Goal: Information Seeking & Learning: Check status

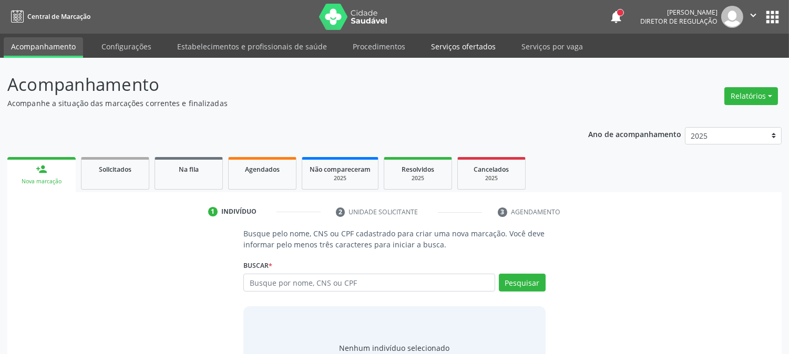
click at [436, 52] on link "Serviços ofertados" at bounding box center [463, 46] width 79 height 18
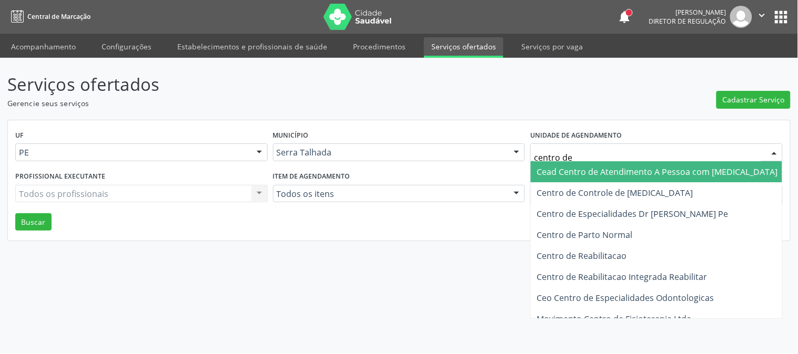
type input "centro de"
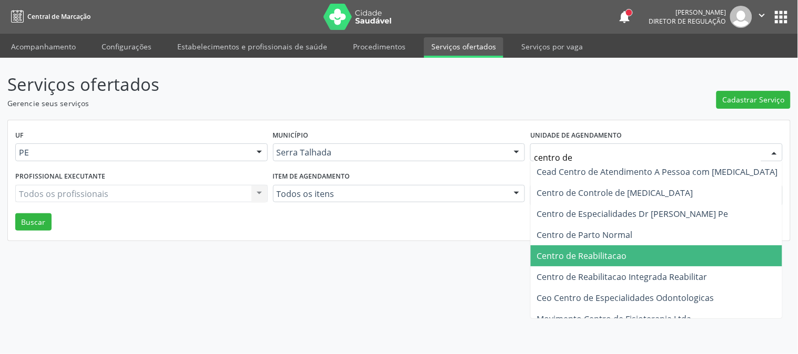
click at [636, 255] on span "Centro de Reabilitacao" at bounding box center [656, 256] width 253 height 21
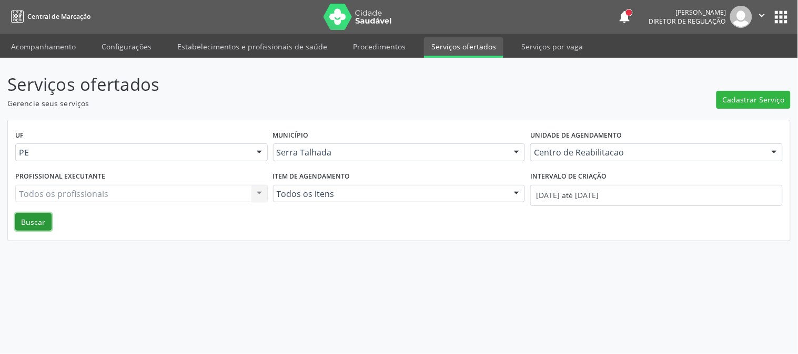
click at [49, 218] on button "Buscar" at bounding box center [33, 222] width 36 height 18
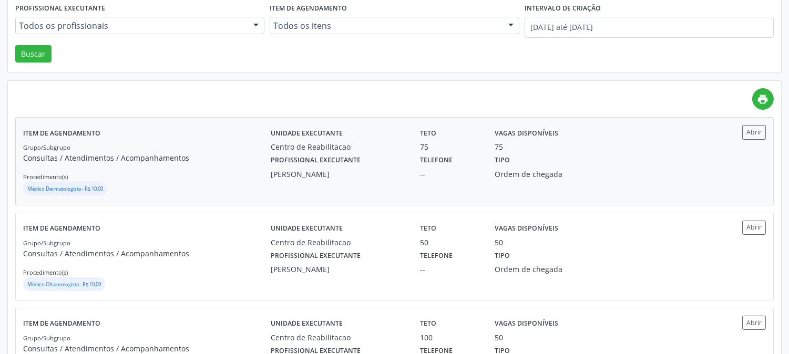
scroll to position [51, 0]
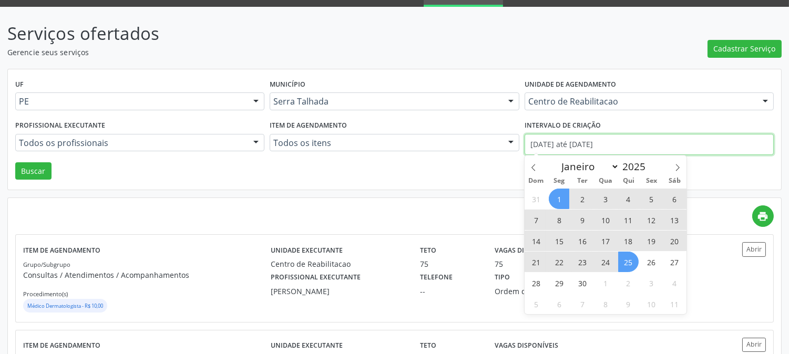
click at [621, 144] on input "01/09/2025 até 25/09/2025" at bounding box center [649, 144] width 249 height 21
click at [533, 170] on icon at bounding box center [533, 167] width 7 height 7
select select "7"
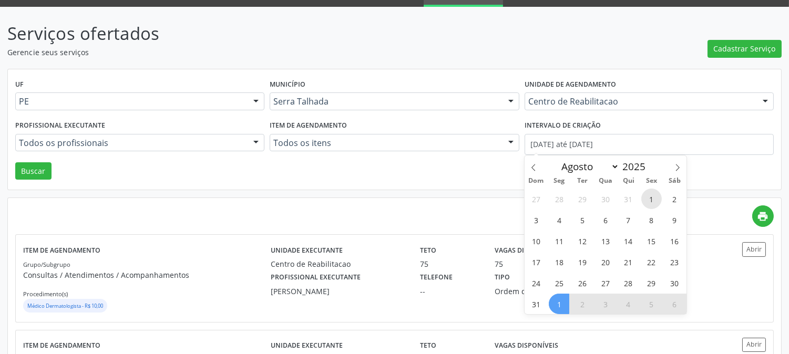
click at [650, 201] on span "1" at bounding box center [651, 199] width 21 height 21
type input "01/08/2025"
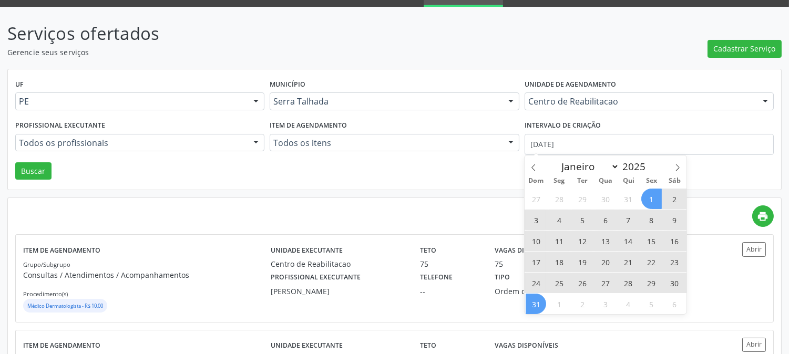
click at [538, 307] on span "31" at bounding box center [536, 304] width 21 height 21
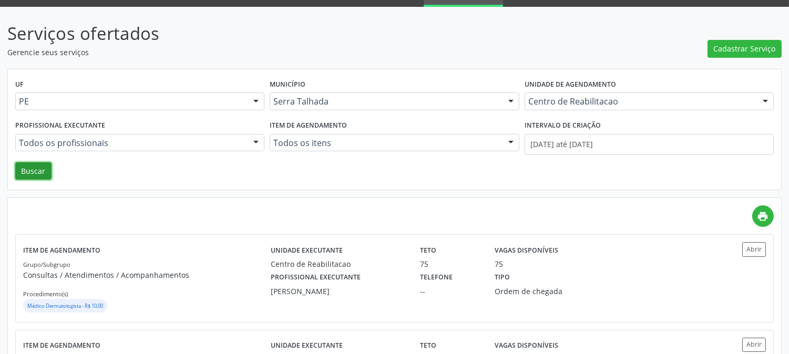
click at [27, 178] on button "Buscar" at bounding box center [33, 171] width 36 height 18
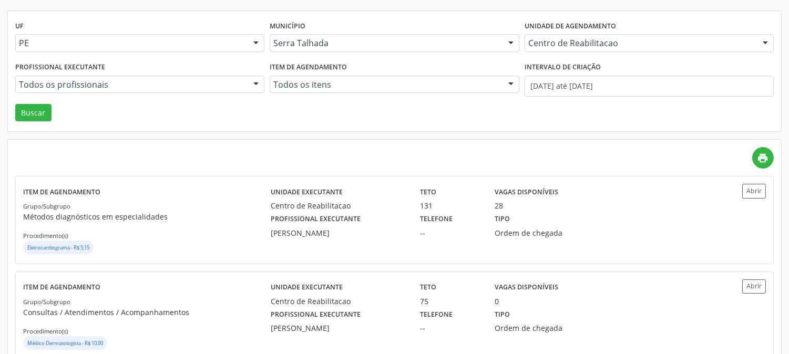
scroll to position [0, 0]
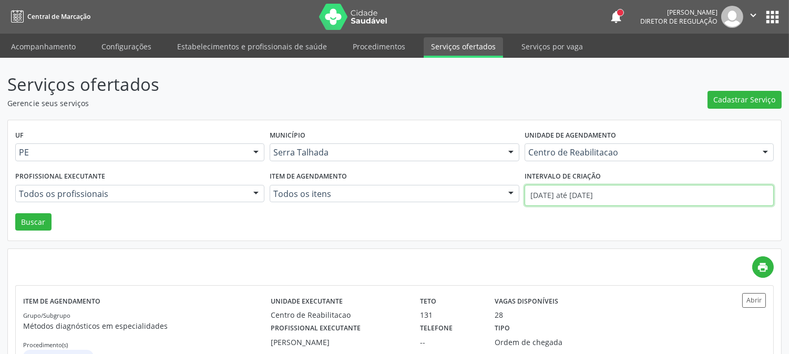
click at [561, 195] on input "01/08/2025 até 31/08/2025" at bounding box center [649, 195] width 249 height 21
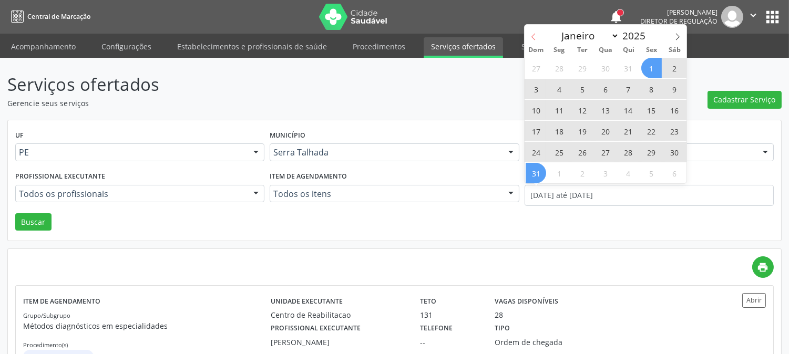
click at [528, 37] on span at bounding box center [534, 34] width 18 height 18
select select "6"
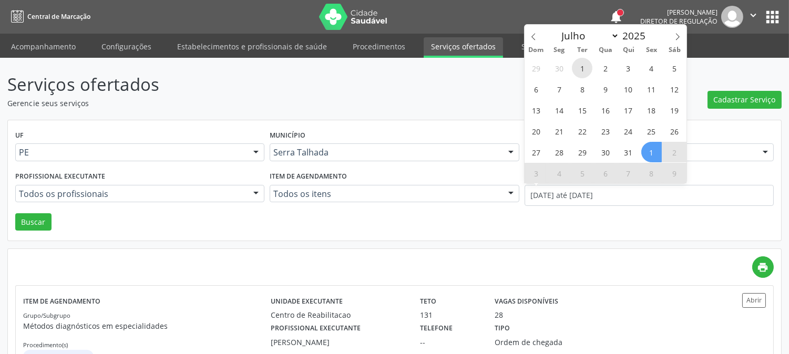
click at [586, 67] on span "1" at bounding box center [582, 68] width 21 height 21
type input "01/07/2025"
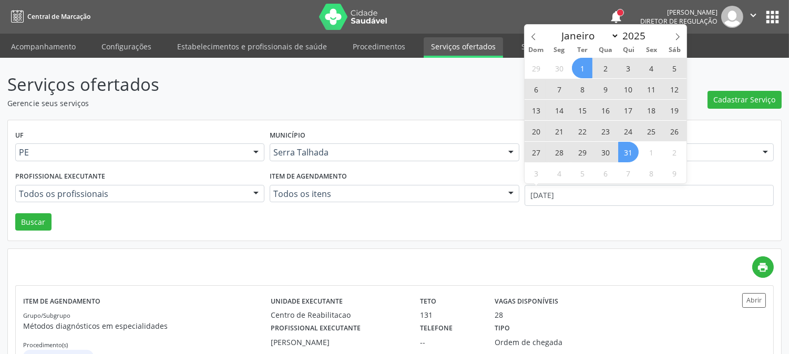
click at [628, 157] on span "31" at bounding box center [628, 152] width 21 height 21
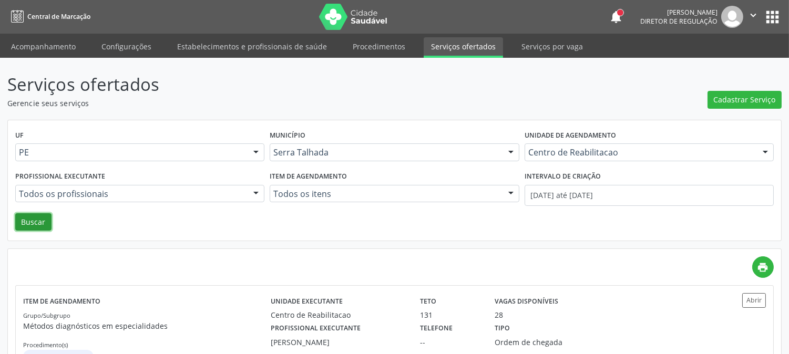
click at [28, 220] on button "Buscar" at bounding box center [33, 222] width 36 height 18
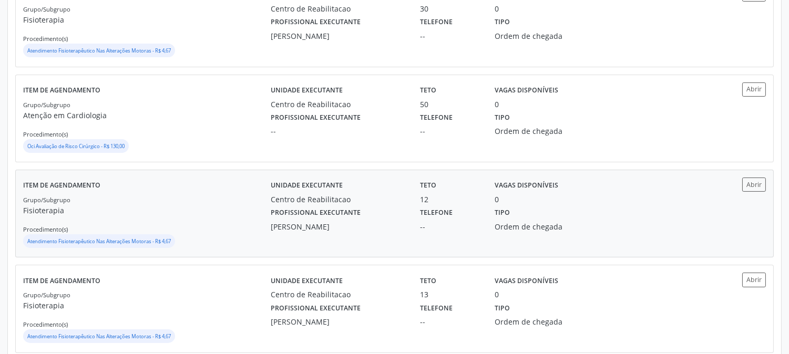
scroll to position [248, 0]
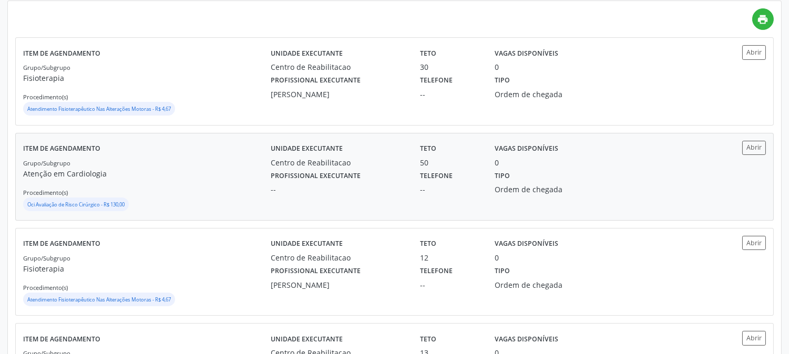
click at [604, 149] on div "Unidade executante Centro de Reabilitacao Teto 50 Vagas disponíveis 0" at bounding box center [487, 154] width 448 height 27
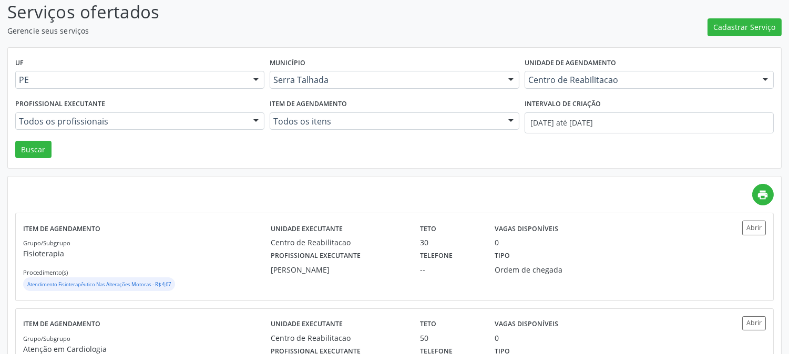
scroll to position [0, 0]
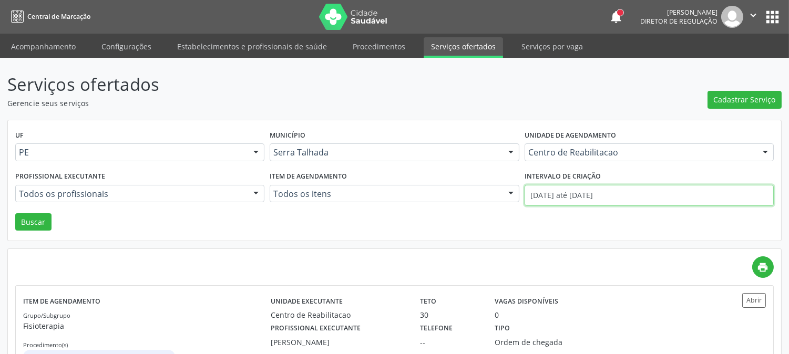
click at [594, 197] on input "01/07/2025 até 31/07/2025" at bounding box center [649, 195] width 249 height 21
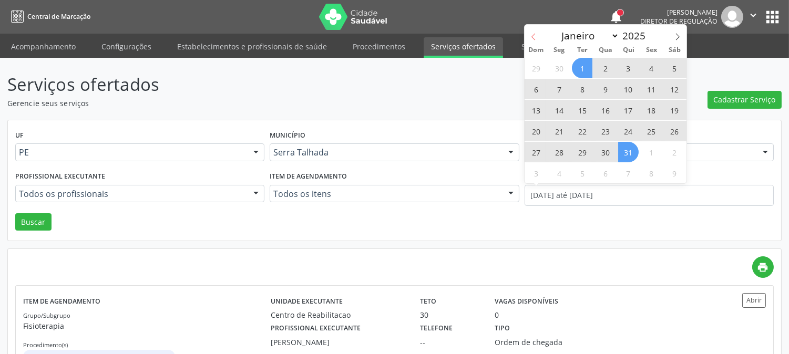
click at [533, 36] on icon at bounding box center [533, 36] width 7 height 7
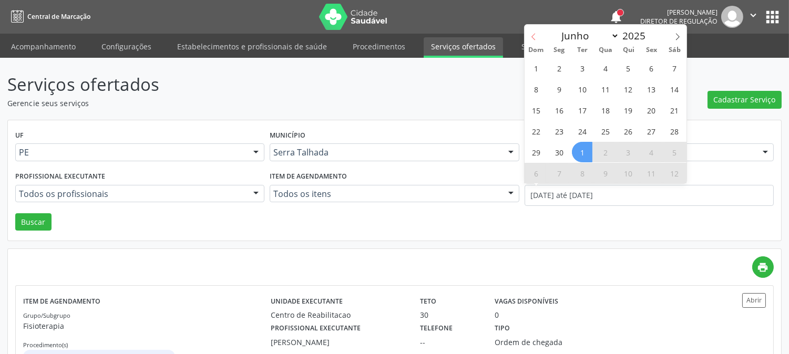
click at [533, 36] on icon at bounding box center [533, 36] width 7 height 7
select select "4"
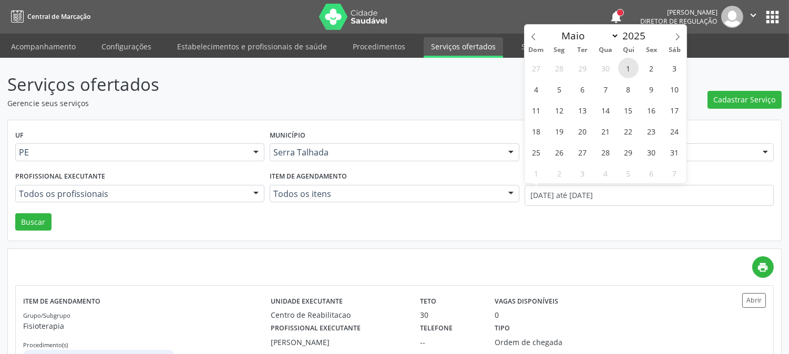
click at [628, 71] on span "1" at bounding box center [628, 68] width 21 height 21
type input "01/05/2025"
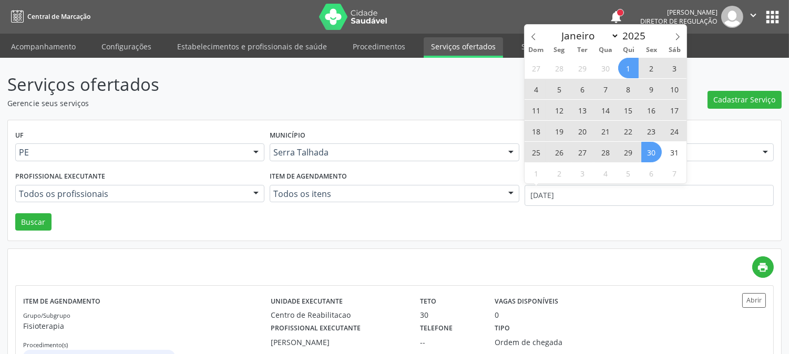
click at [650, 149] on span "30" at bounding box center [651, 152] width 21 height 21
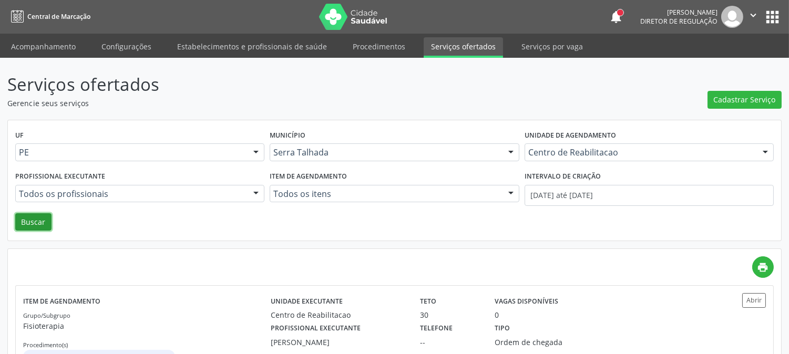
click at [19, 214] on button "Buscar" at bounding box center [33, 222] width 36 height 18
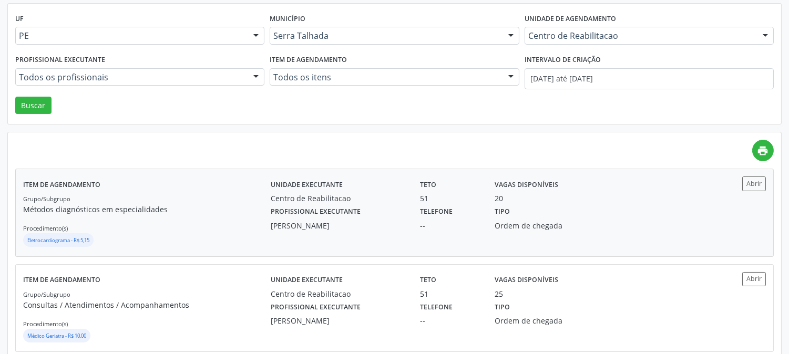
click at [224, 204] on p "Métodos diagnósticos em especialidades" at bounding box center [147, 209] width 248 height 11
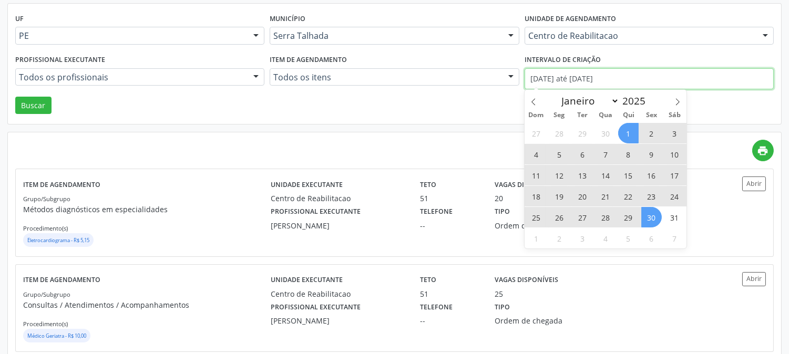
click at [601, 79] on input "01/05/2025 até 30/05/2025" at bounding box center [649, 78] width 249 height 21
click at [680, 103] on icon at bounding box center [677, 101] width 7 height 7
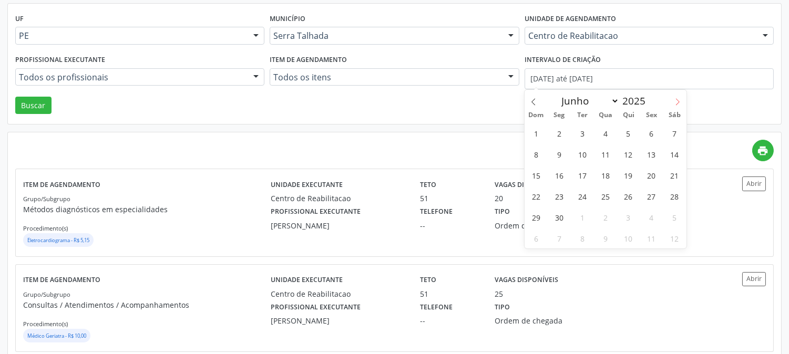
click at [677, 98] on icon at bounding box center [677, 101] width 7 height 7
select select "8"
click at [559, 132] on span "1" at bounding box center [559, 133] width 21 height 21
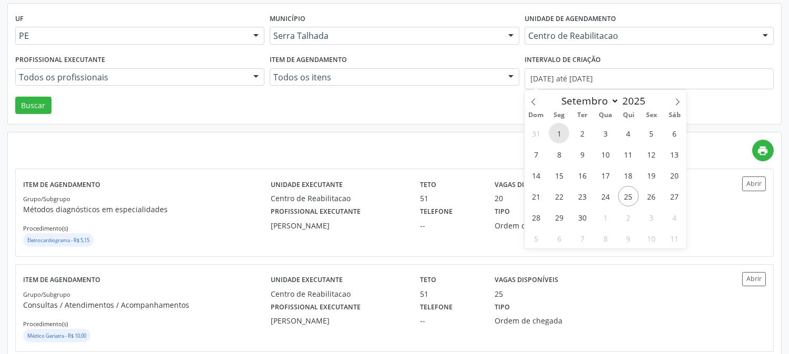
type input "01/09/2025"
click at [671, 101] on span at bounding box center [678, 99] width 18 height 18
select select "9"
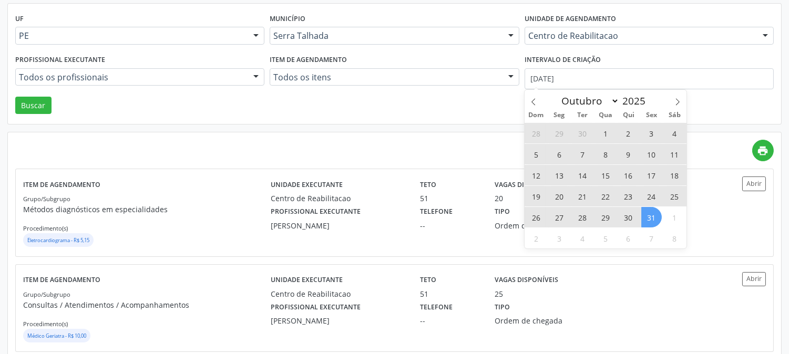
click at [645, 213] on span "31" at bounding box center [651, 217] width 21 height 21
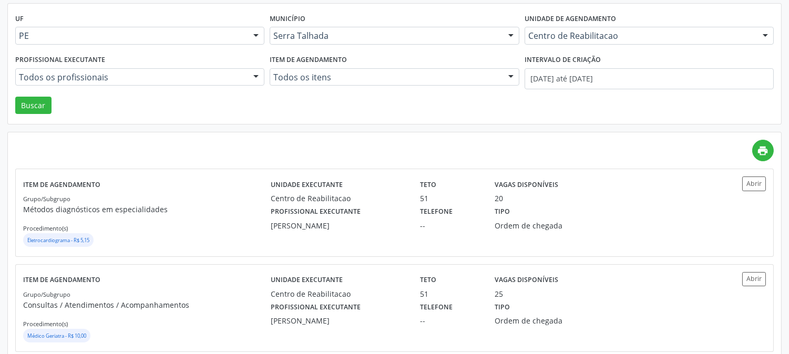
click at [9, 101] on div "UF PE PE Nenhum resultado encontrado para: " " Não há nenhuma opção para ser ex…" at bounding box center [394, 64] width 773 height 121
click at [25, 100] on button "Buscar" at bounding box center [33, 106] width 36 height 18
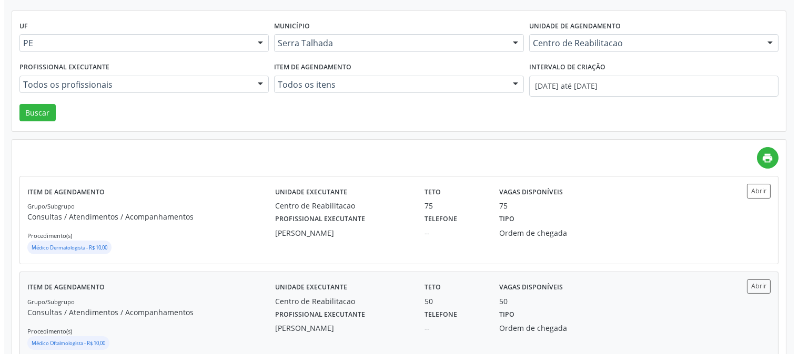
scroll to position [0, 0]
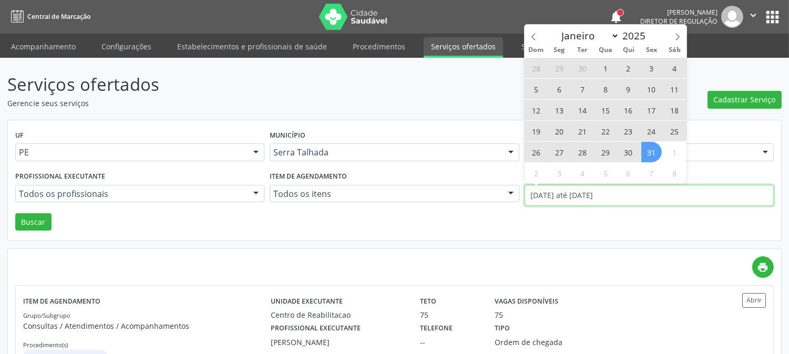
click at [580, 192] on input "01/09/2025 até 31/10/2025" at bounding box center [649, 195] width 249 height 21
click at [535, 27] on span at bounding box center [534, 34] width 18 height 18
select select "8"
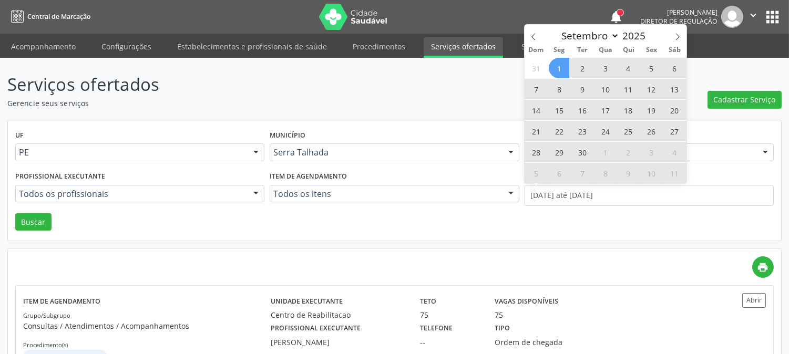
click at [561, 62] on span "1" at bounding box center [559, 68] width 21 height 21
type input "01/09/2025"
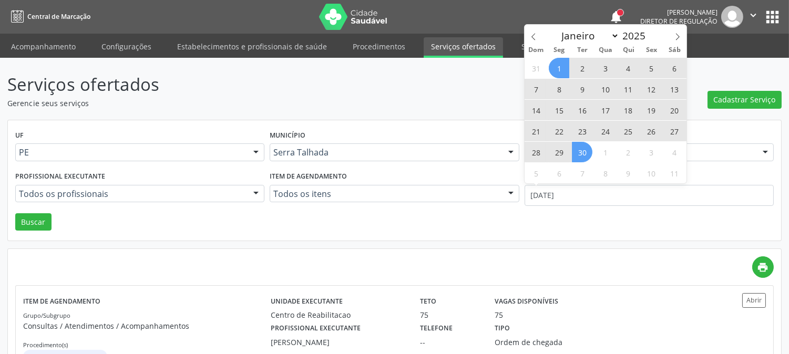
click at [576, 150] on span "30" at bounding box center [582, 152] width 21 height 21
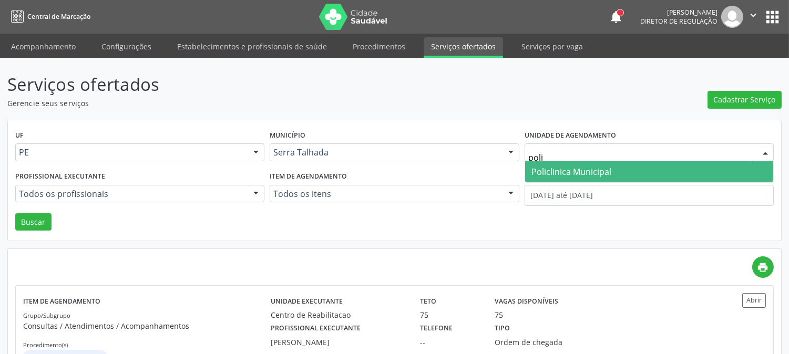
click at [568, 166] on span "Policlinica Municipal" at bounding box center [571, 172] width 80 height 12
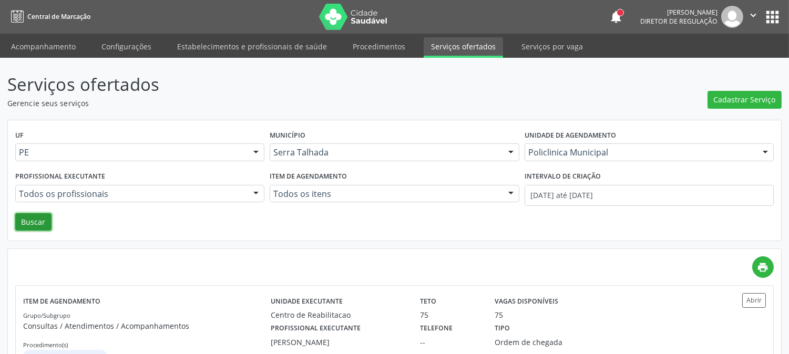
click at [21, 222] on button "Buscar" at bounding box center [33, 222] width 36 height 18
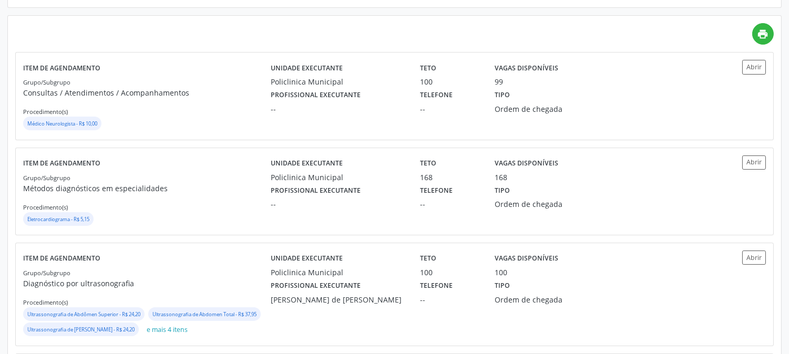
scroll to position [292, 0]
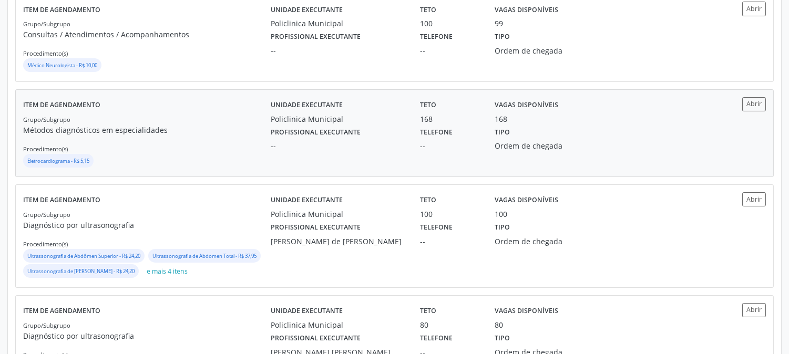
click at [242, 148] on div "Grupo/Subgrupo Métodos diagnósticos em especialidades Procedimento(s) Eletrocar…" at bounding box center [147, 142] width 248 height 56
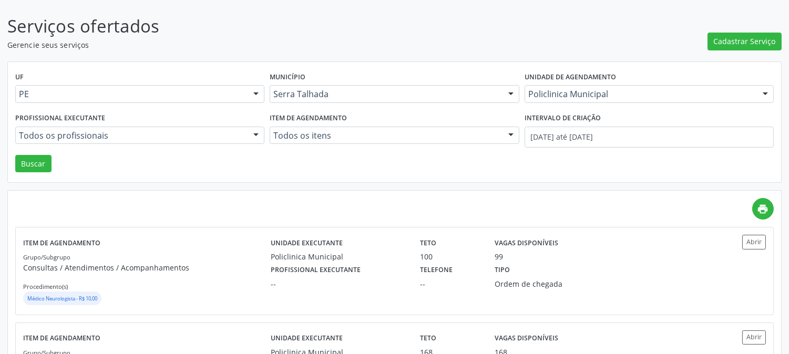
scroll to position [0, 0]
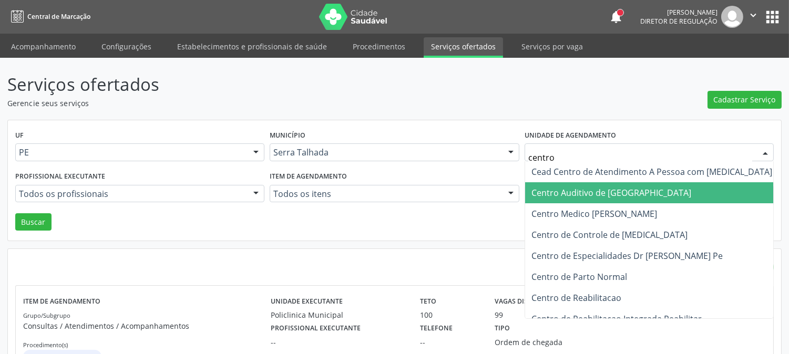
type input "centro d"
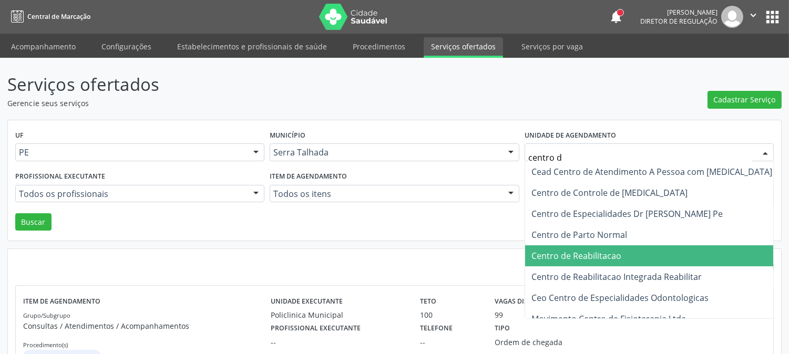
click at [594, 248] on span "Centro de Reabilitacao" at bounding box center [651, 256] width 253 height 21
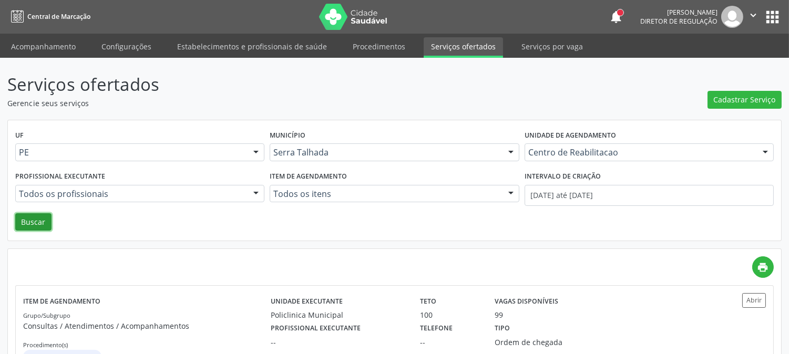
click at [29, 216] on button "Buscar" at bounding box center [33, 222] width 36 height 18
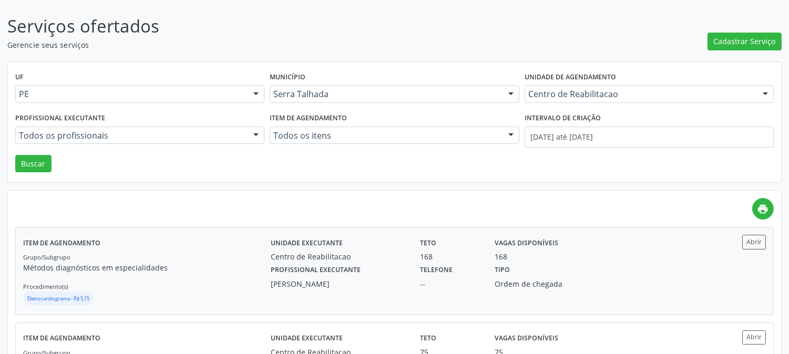
click at [176, 260] on div "Grupo/Subgrupo Métodos diagnósticos em especialidades Procedimento(s) Eletrocar…" at bounding box center [147, 279] width 248 height 56
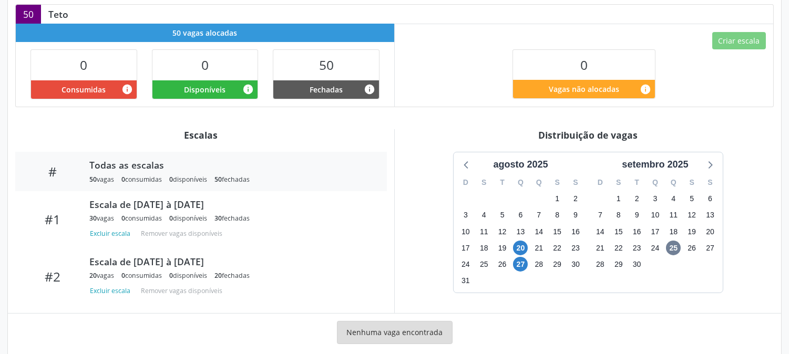
scroll to position [254, 0]
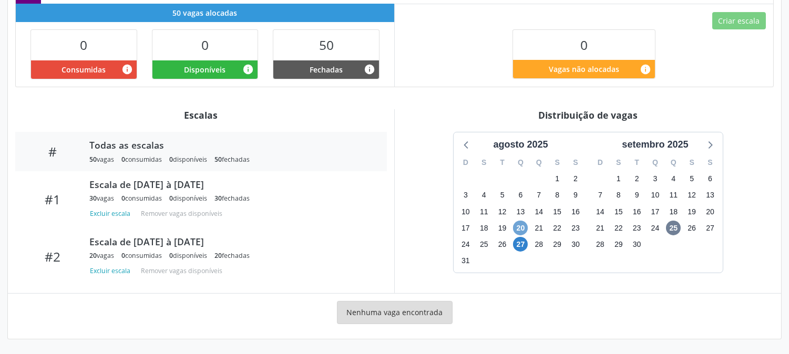
click at [518, 228] on span "20" at bounding box center [520, 228] width 15 height 15
click at [517, 246] on span "27" at bounding box center [520, 244] width 15 height 15
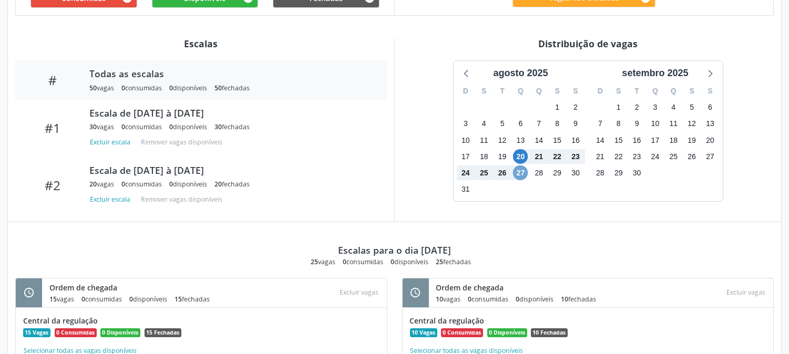
scroll to position [208, 0]
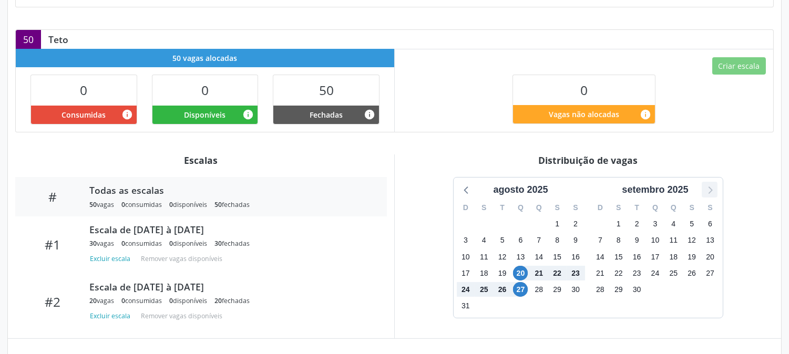
click at [710, 189] on icon at bounding box center [710, 190] width 14 height 14
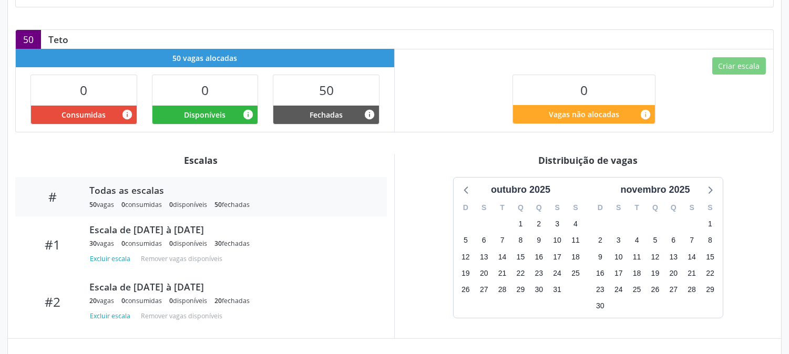
scroll to position [0, 0]
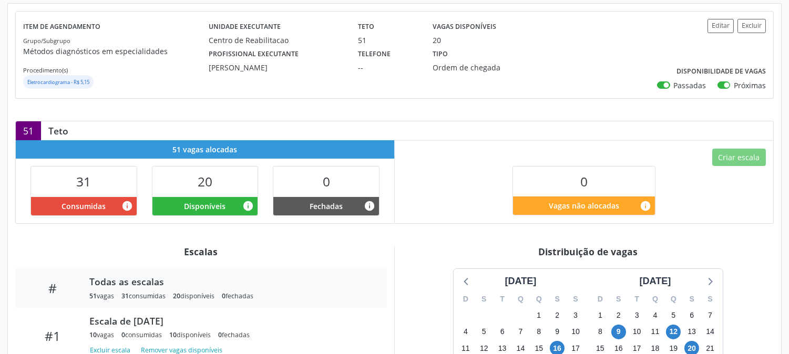
scroll to position [233, 0]
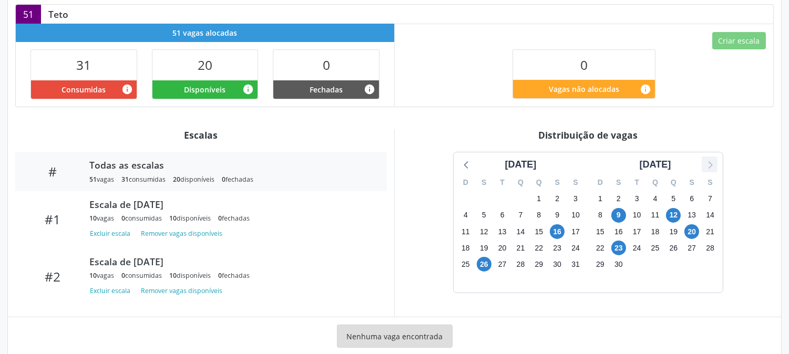
click at [714, 171] on icon at bounding box center [710, 165] width 14 height 14
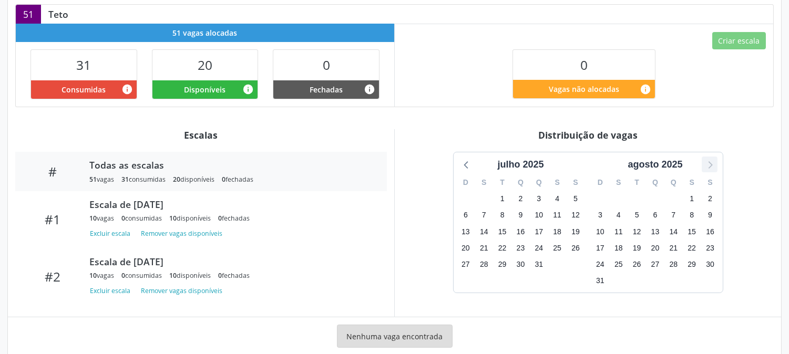
click at [714, 171] on icon at bounding box center [710, 165] width 14 height 14
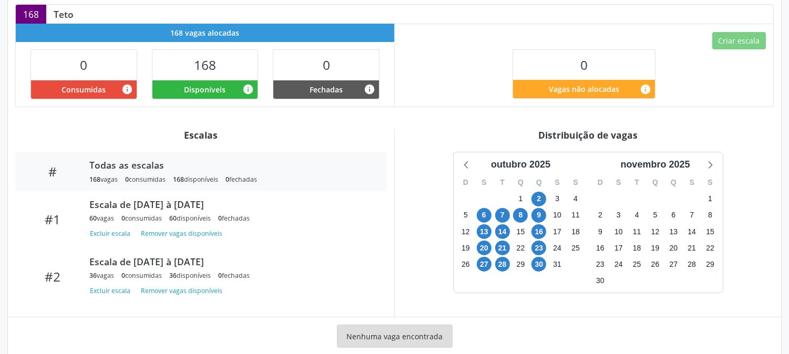
scroll to position [54, 0]
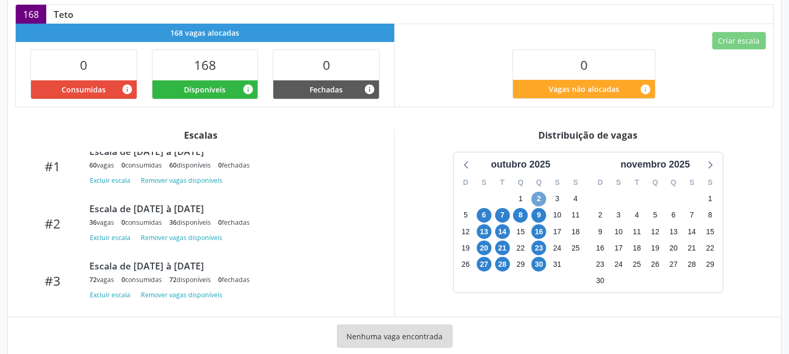
click at [540, 198] on span "2" at bounding box center [538, 199] width 15 height 15
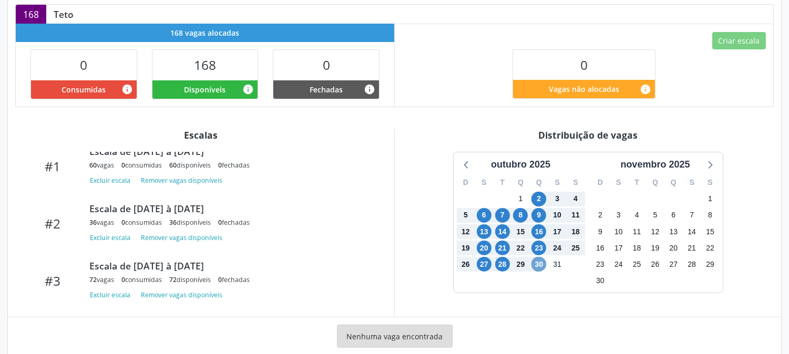
click at [539, 260] on span "30" at bounding box center [538, 264] width 15 height 15
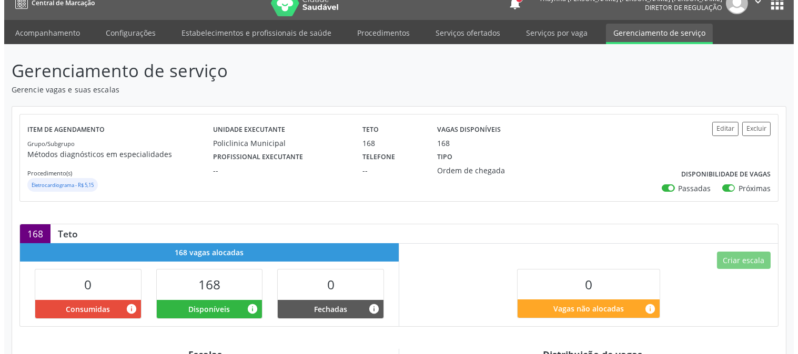
scroll to position [0, 0]
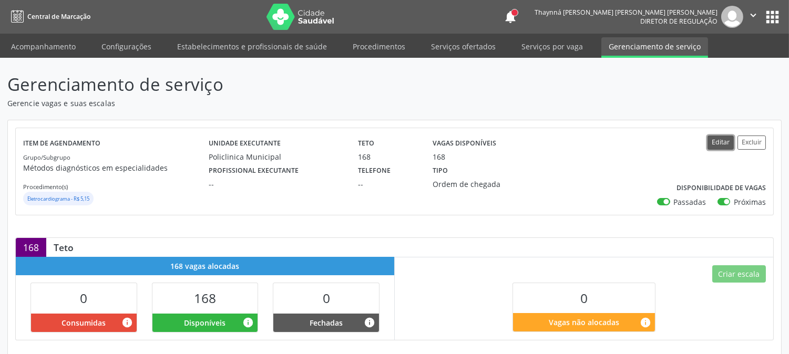
click at [711, 142] on button "Editar" at bounding box center [721, 143] width 26 height 14
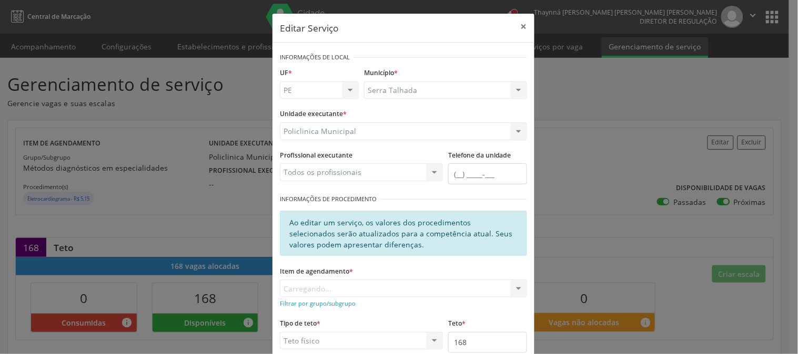
click at [370, 131] on div "Policlinica Municipal 3 Grupamento de Bombeiros Abfisio Abimael Lira Atelie Den…" at bounding box center [403, 131] width 247 height 18
click at [516, 24] on button "×" at bounding box center [523, 27] width 21 height 26
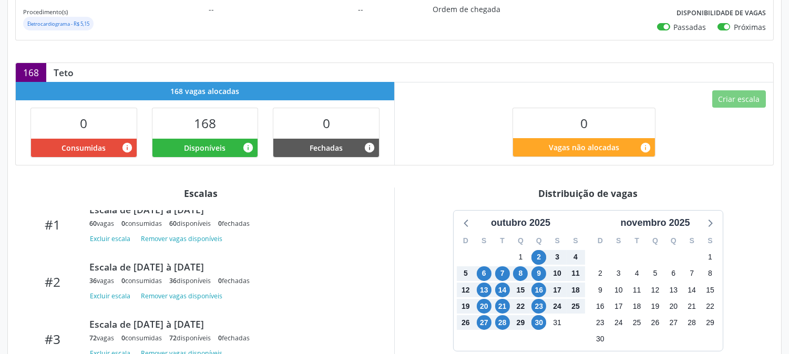
scroll to position [117, 0]
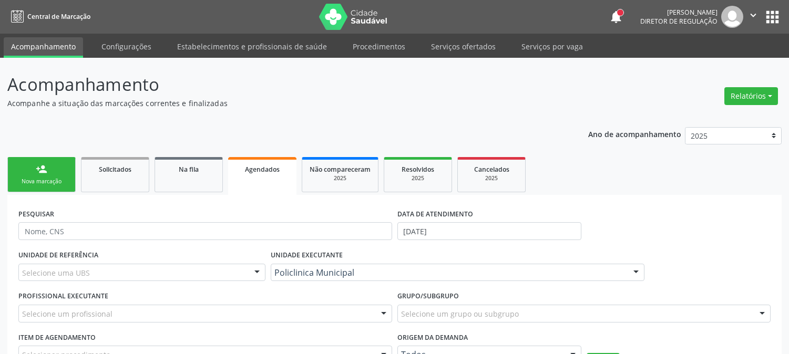
scroll to position [54, 0]
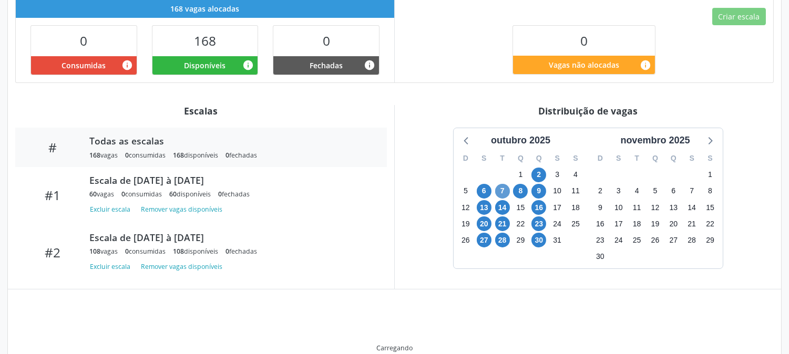
scroll to position [254, 0]
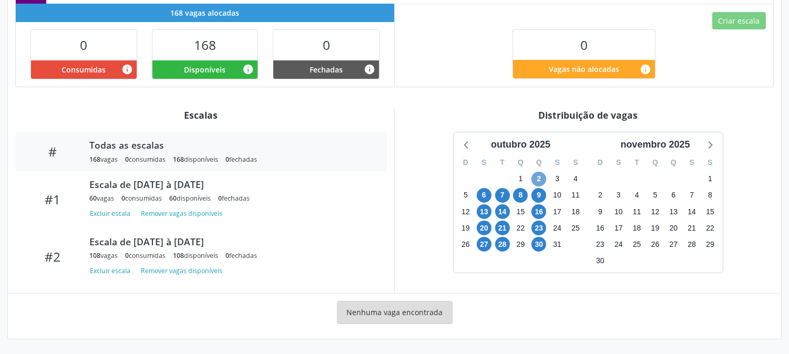
click at [536, 178] on span "2" at bounding box center [538, 179] width 15 height 15
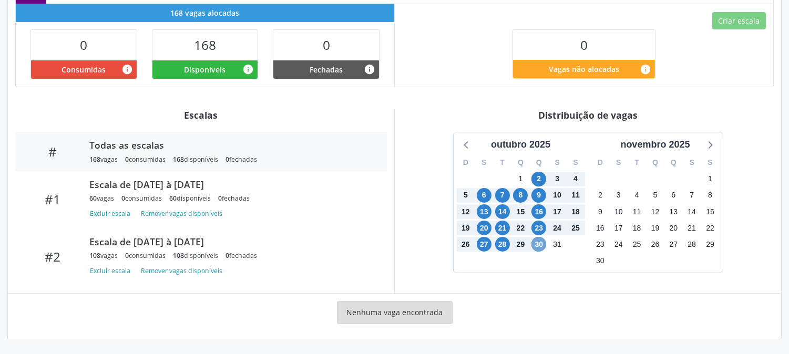
click at [539, 242] on span "30" at bounding box center [538, 244] width 15 height 15
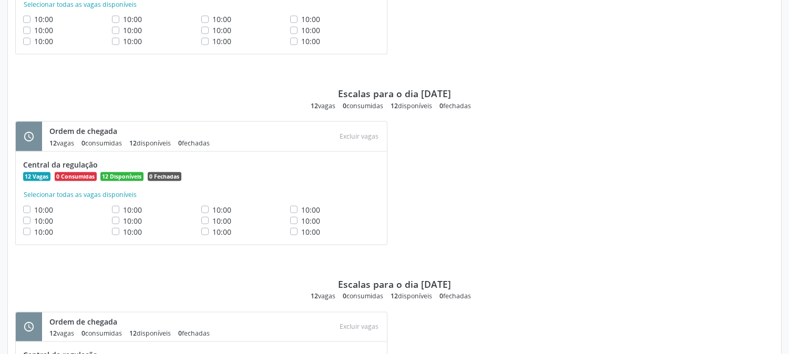
scroll to position [2872, 0]
